Goal: Check status

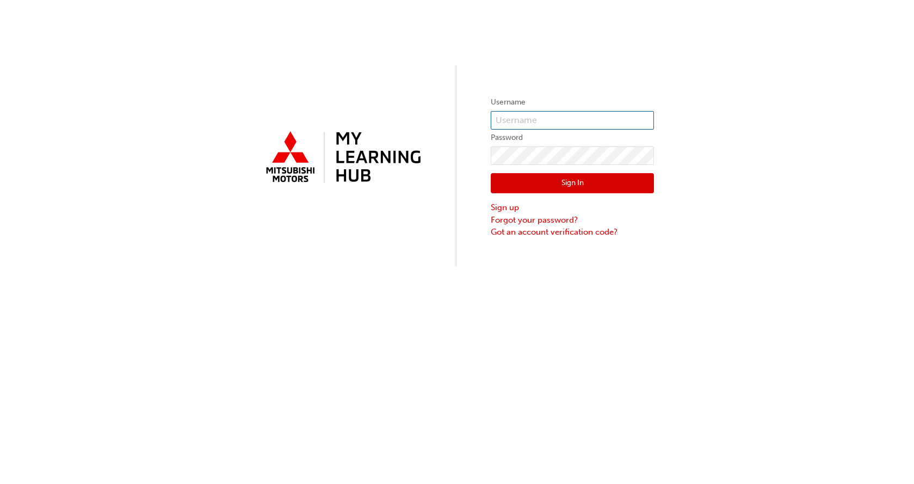
type input "rossp@lilydalemitsubishi.com.au"
click at [523, 181] on button "Sign In" at bounding box center [572, 183] width 163 height 21
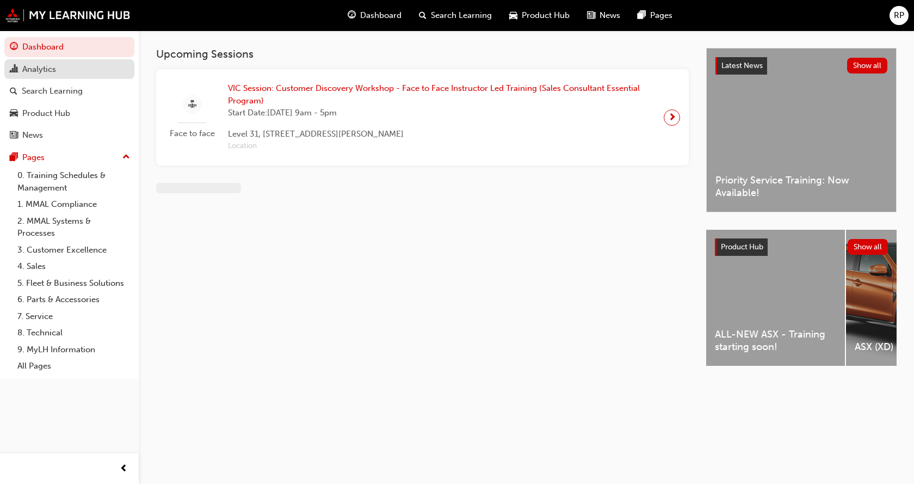
click at [51, 71] on div "Analytics" at bounding box center [39, 69] width 34 height 13
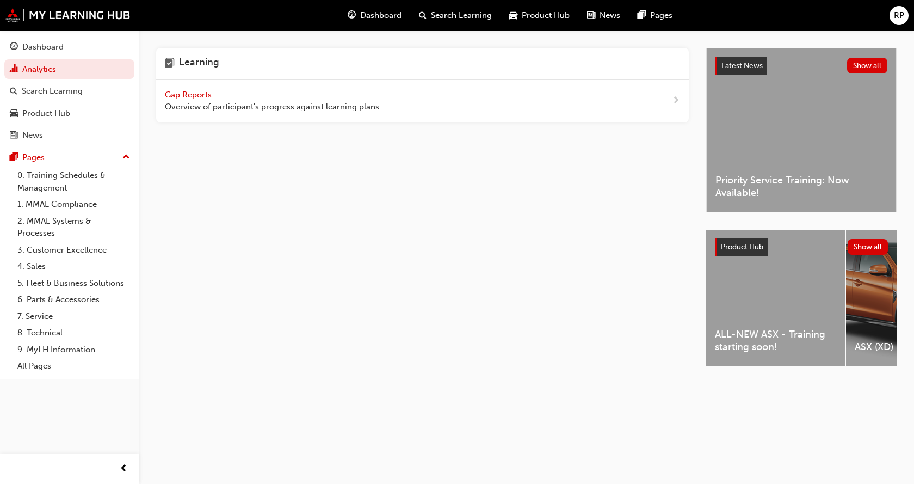
click at [184, 96] on span "Gap Reports" at bounding box center [189, 95] width 49 height 10
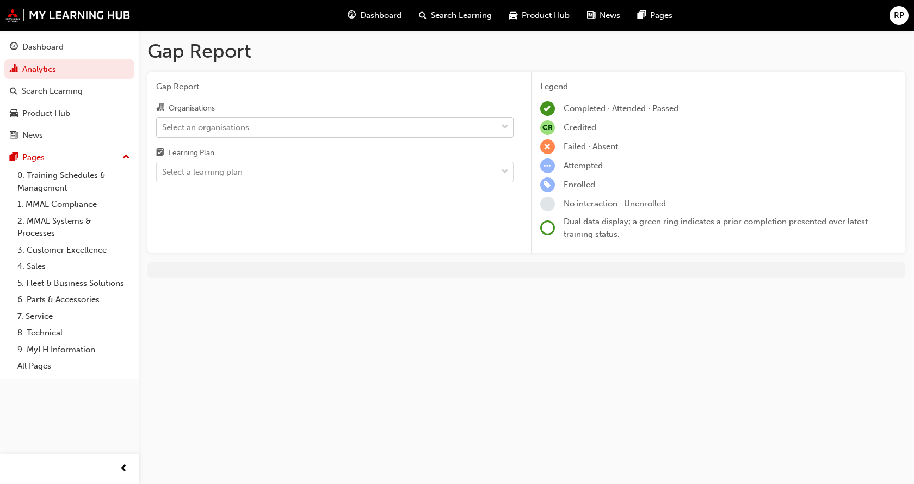
click at [223, 126] on div "Select an organisations" at bounding box center [205, 127] width 87 height 13
click at [163, 126] on input "Organisations Select an organisations" at bounding box center [162, 126] width 1 height 9
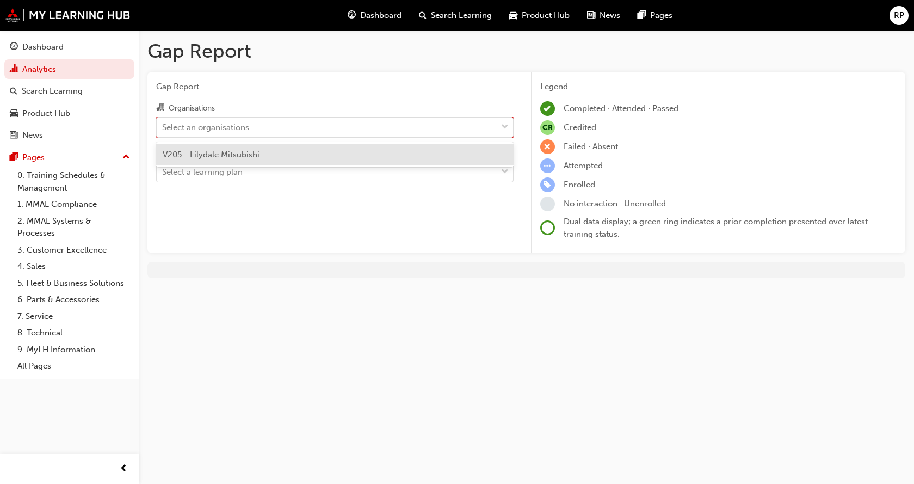
click at [219, 155] on span "V205 - Lilydale Mitsubishi" at bounding box center [211, 155] width 97 height 10
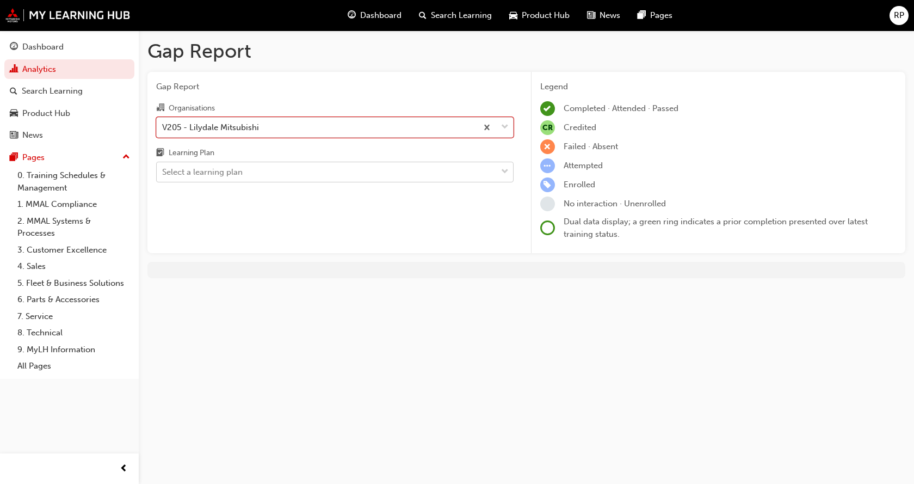
click at [212, 171] on div "Select a learning plan" at bounding box center [202, 172] width 81 height 13
click at [163, 171] on input "Learning Plan Select a learning plan" at bounding box center [162, 171] width 1 height 9
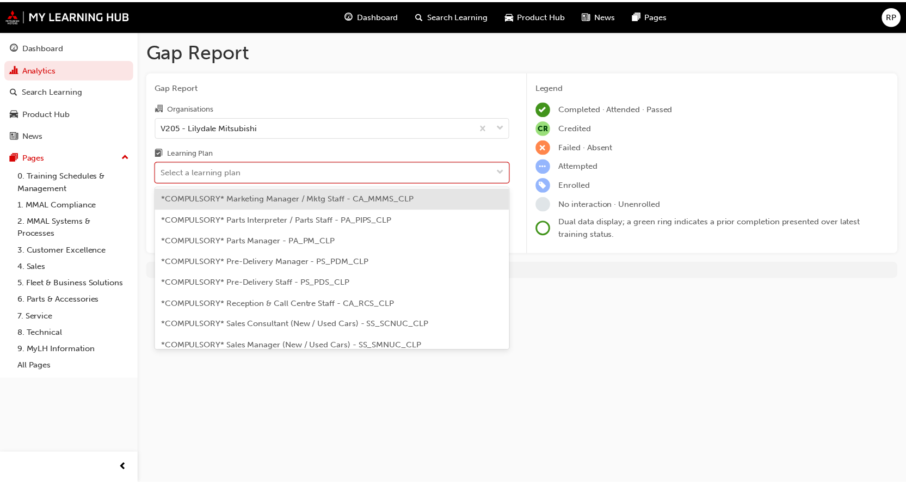
scroll to position [327, 0]
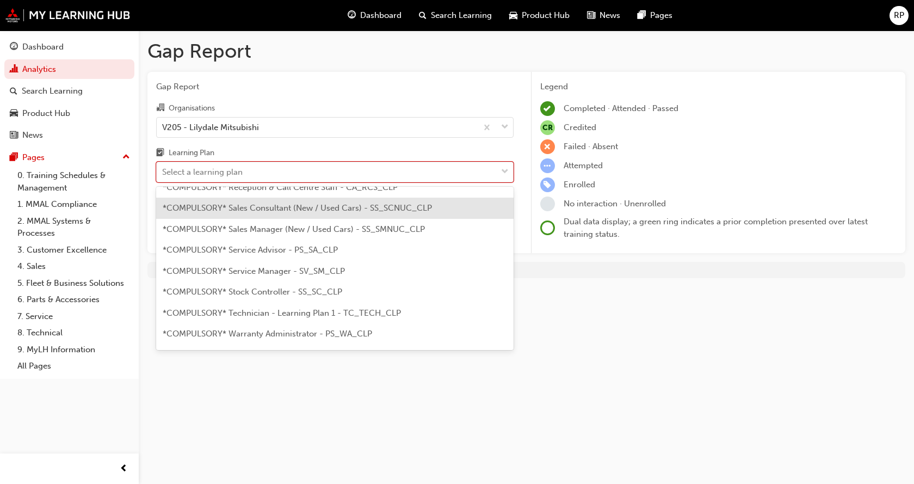
click at [252, 211] on span "*COMPULSORY* Sales Consultant (New / Used Cars) - SS_SCNUC_CLP" at bounding box center [297, 208] width 269 height 10
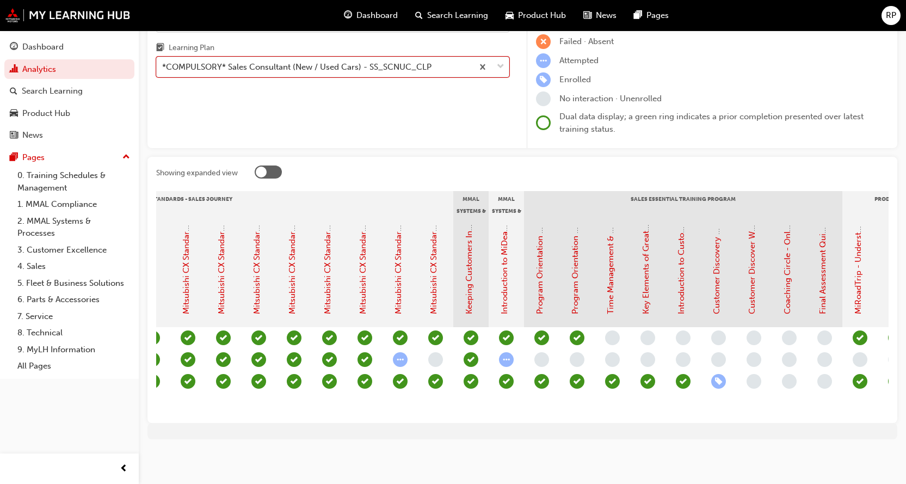
scroll to position [0, 589]
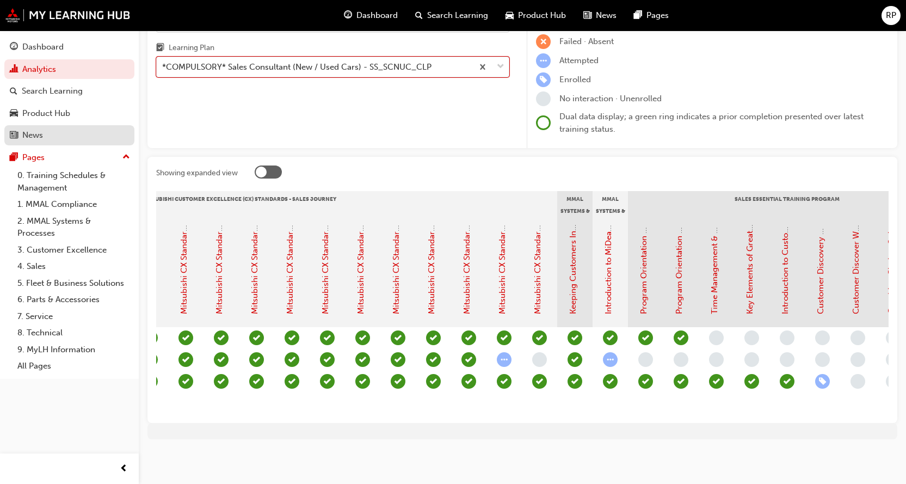
click at [44, 133] on div "News" at bounding box center [69, 135] width 119 height 14
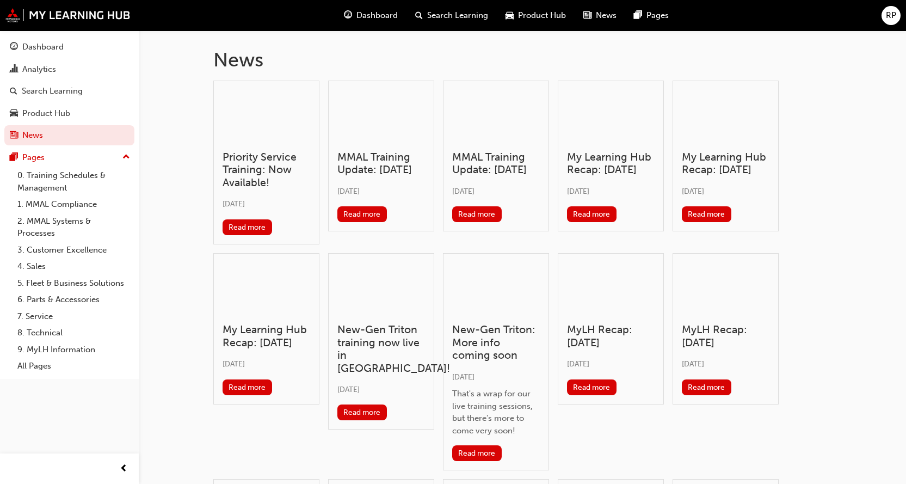
click at [893, 17] on span "RP" at bounding box center [891, 15] width 10 height 13
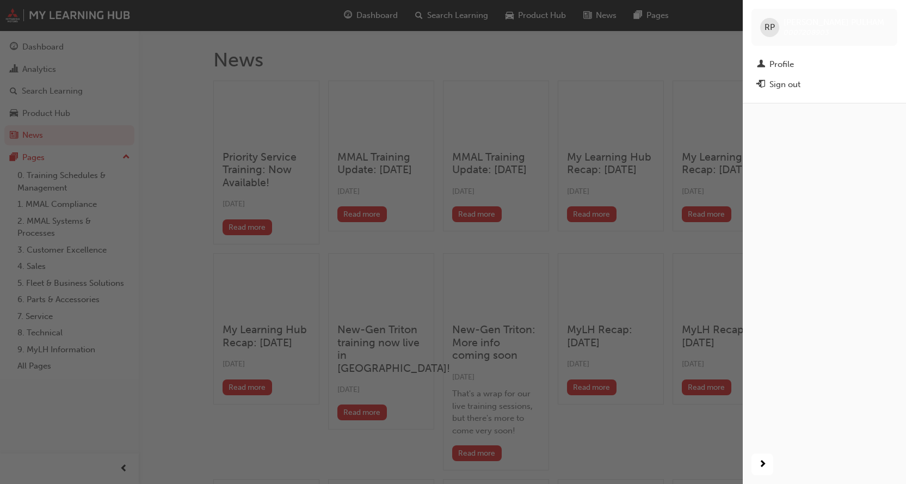
click at [795, 83] on div "Sign out" at bounding box center [785, 84] width 31 height 13
